Goal: Task Accomplishment & Management: Manage account settings

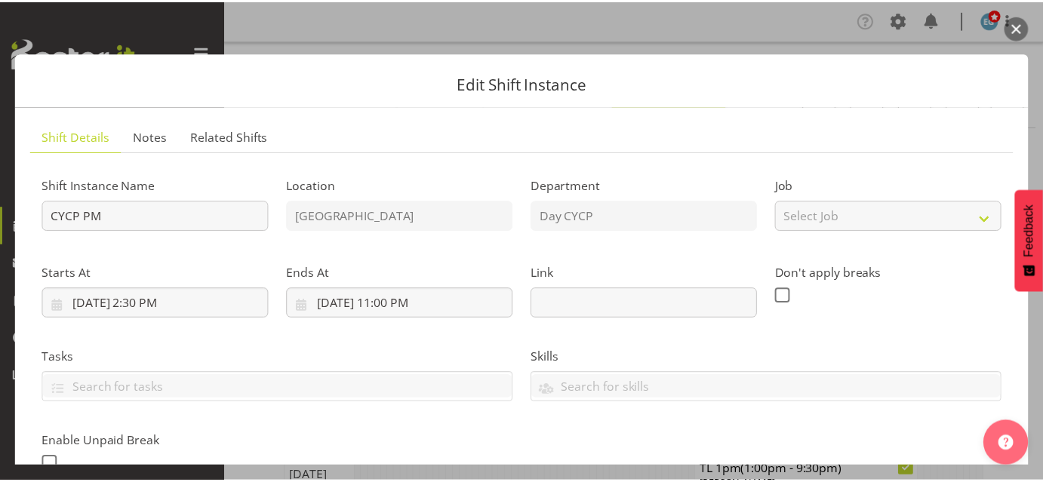
scroll to position [496, 0]
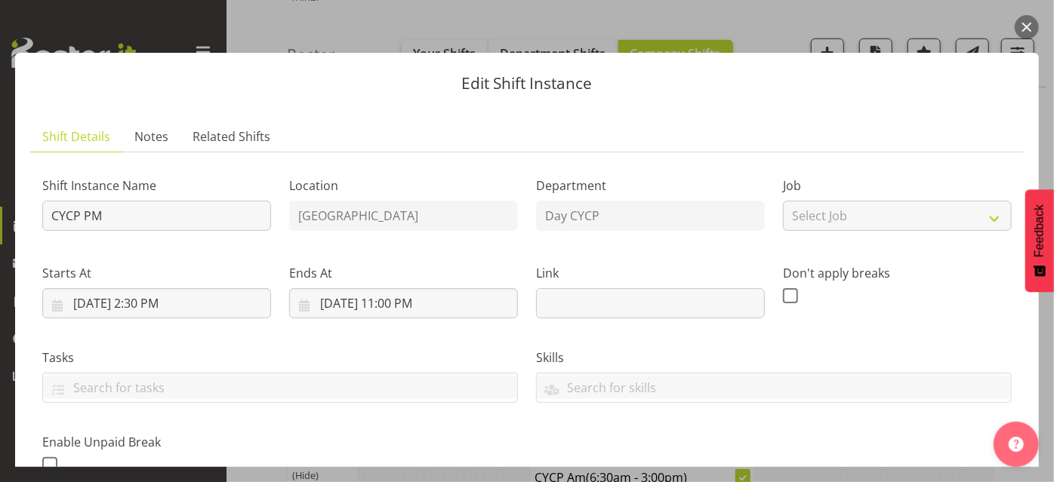
click at [1025, 20] on button "button" at bounding box center [1027, 27] width 24 height 24
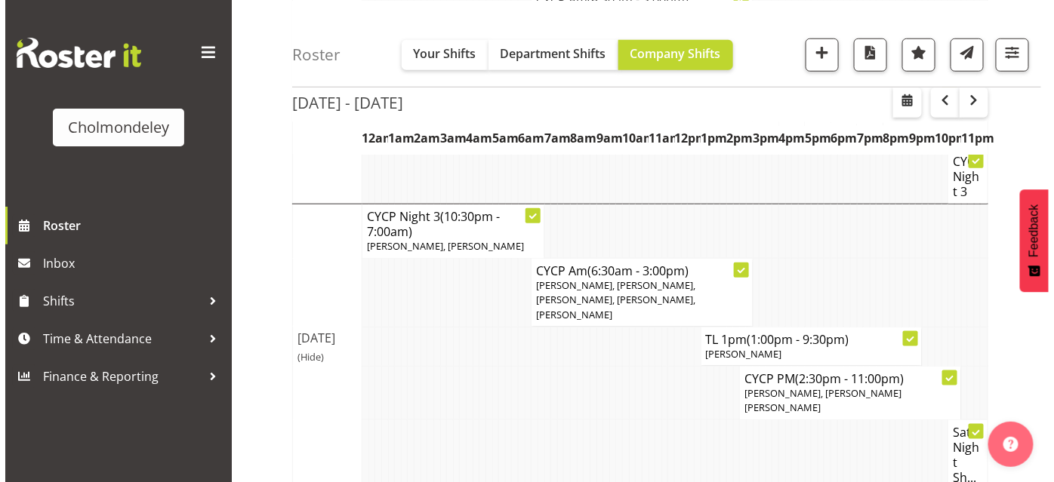
scroll to position [399, 0]
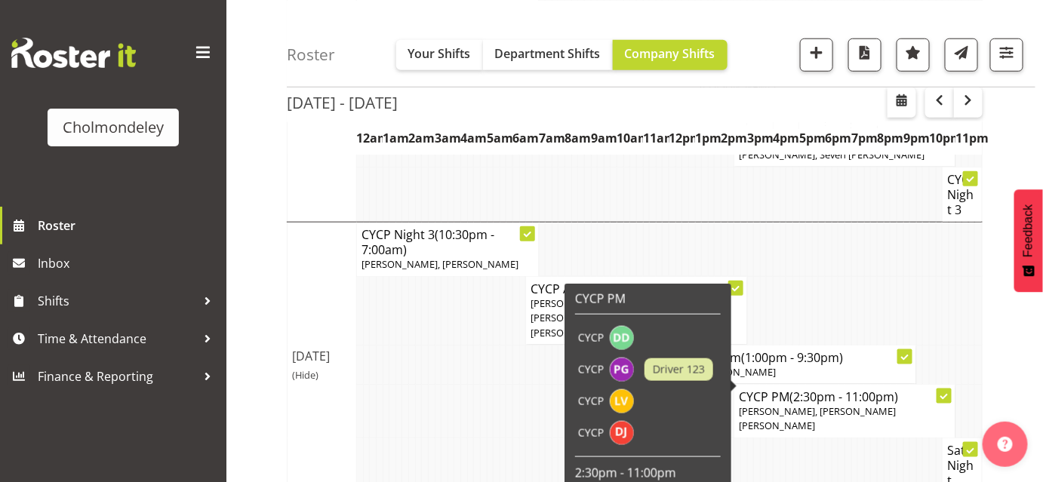
click at [943, 394] on icon at bounding box center [945, 396] width 8 height 5
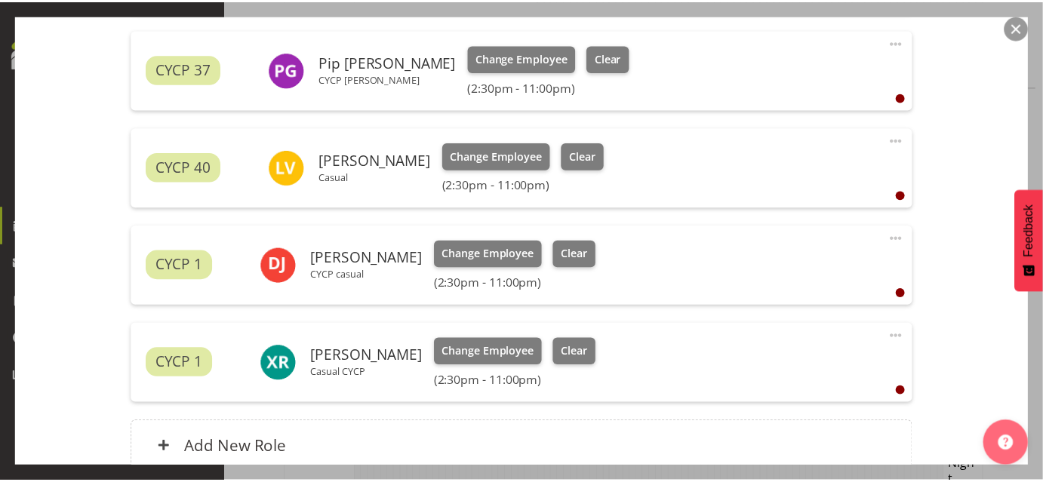
scroll to position [642, 0]
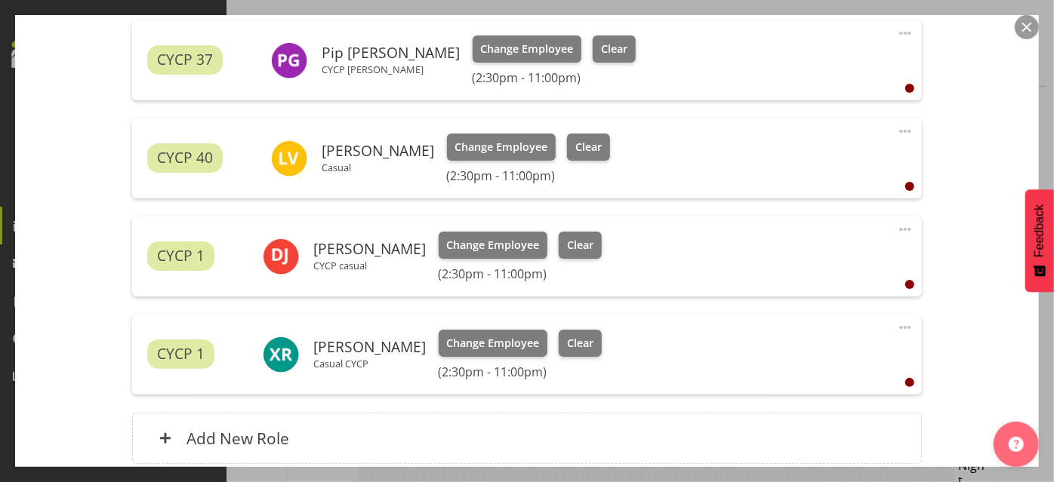
click at [1023, 23] on button "button" at bounding box center [1027, 27] width 24 height 24
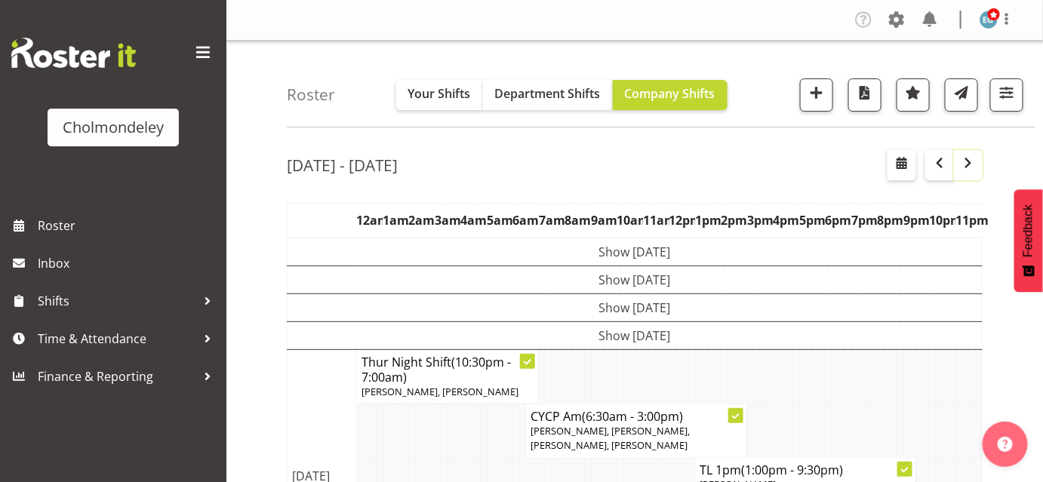
click at [966, 174] on button "button" at bounding box center [968, 165] width 29 height 30
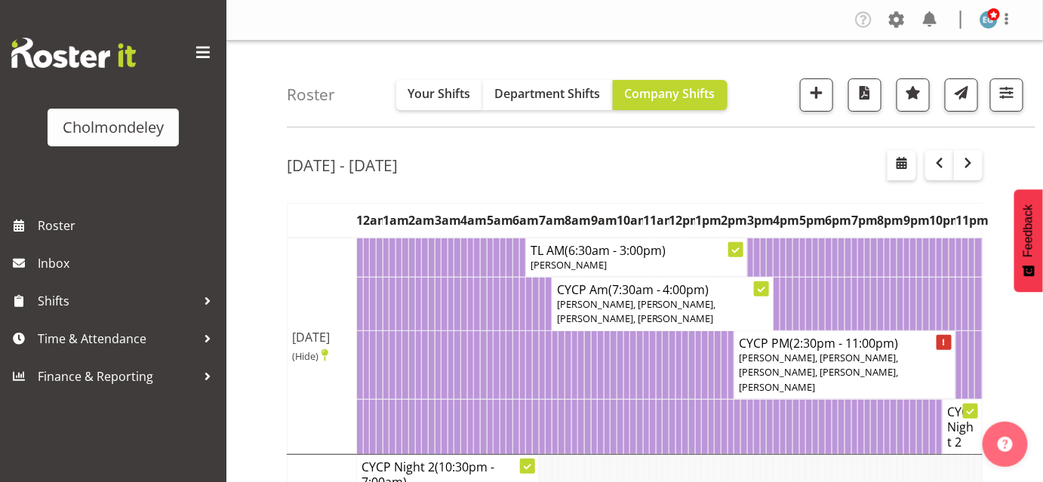
click at [384, 57] on div "Roster Your Shifts Department Shifts Company Shifts All Locations Clear Cholmon…" at bounding box center [661, 84] width 749 height 87
